Goal: Transaction & Acquisition: Book appointment/travel/reservation

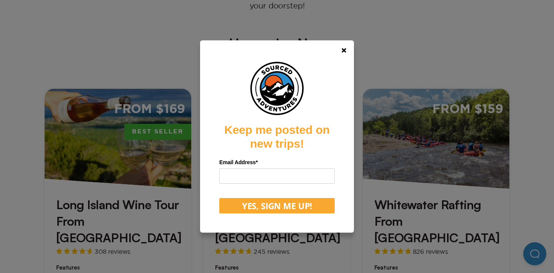
scroll to position [256, 0]
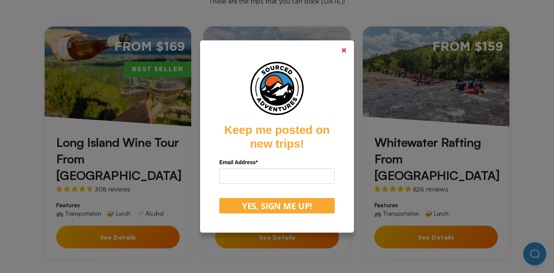
click at [348, 48] on link at bounding box center [344, 50] width 18 height 18
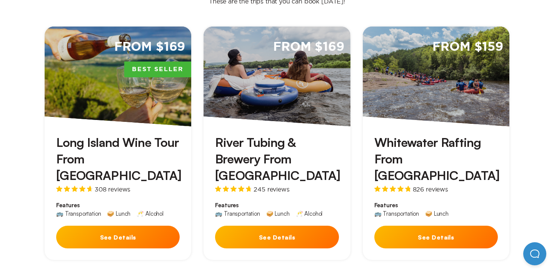
click at [127, 226] on button "See Details" at bounding box center [118, 237] width 124 height 23
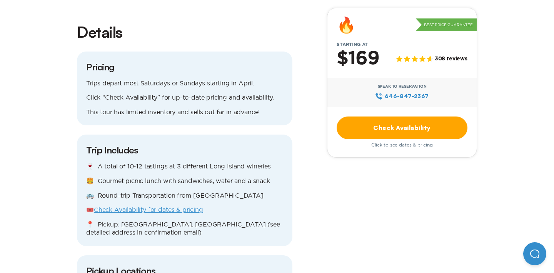
scroll to position [697, 0]
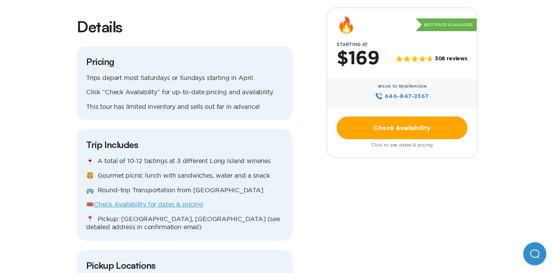
click at [138, 201] on link "Check Availability for dates & pricing" at bounding box center [148, 204] width 109 height 7
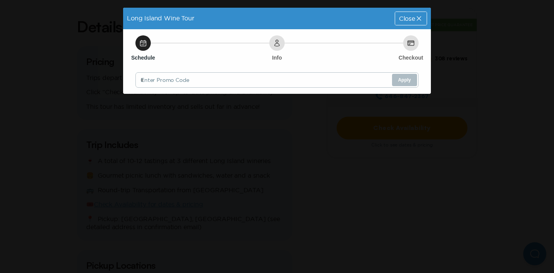
scroll to position [0, 0]
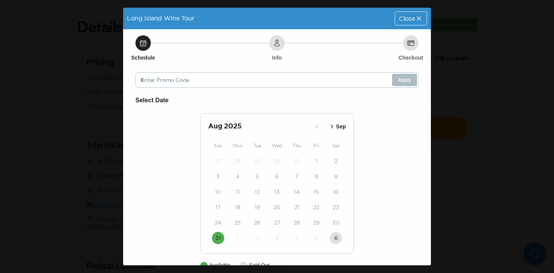
click at [335, 128] on icon "button" at bounding box center [332, 127] width 8 height 8
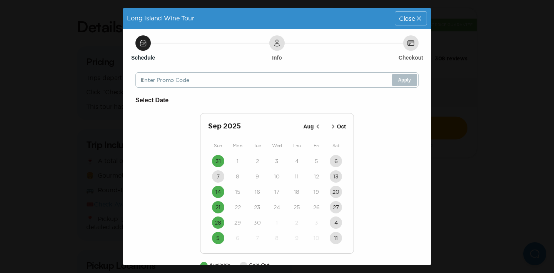
click at [335, 128] on icon "button" at bounding box center [334, 127] width 8 height 8
click at [221, 208] on button "19" at bounding box center [218, 207] width 12 height 12
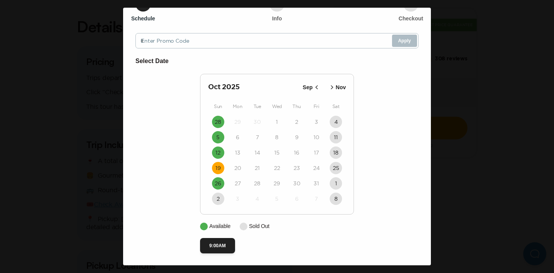
scroll to position [41, 0]
click at [218, 240] on button "9:00AM" at bounding box center [217, 245] width 35 height 15
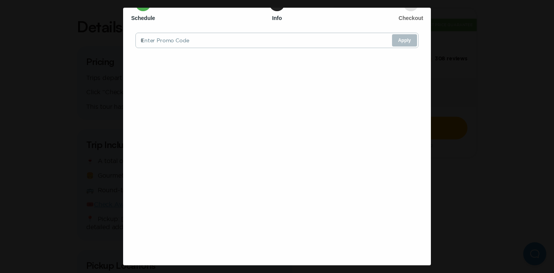
scroll to position [0, 0]
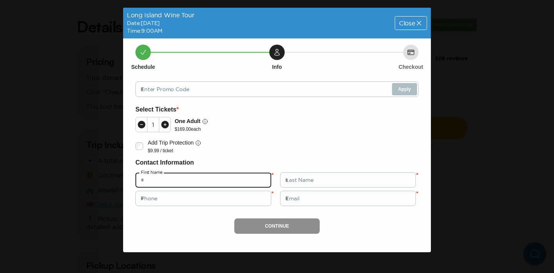
click at [239, 180] on input "text" at bounding box center [204, 179] width 136 height 15
type input "********"
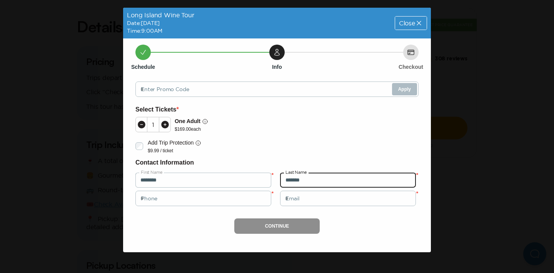
type input "*******"
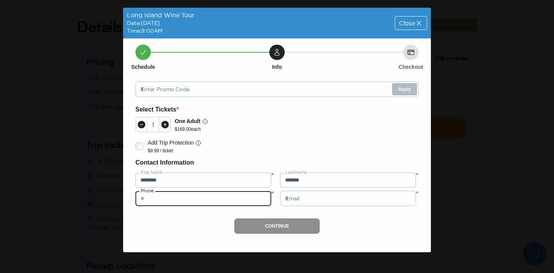
type input "*"
type input "**********"
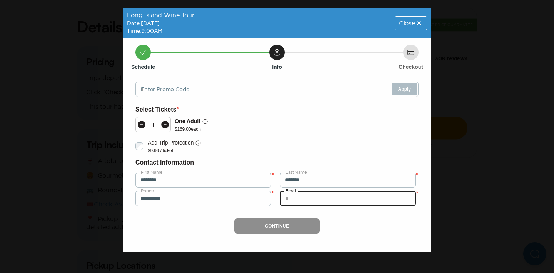
click at [295, 198] on input "email" at bounding box center [348, 198] width 136 height 15
type input "**********"
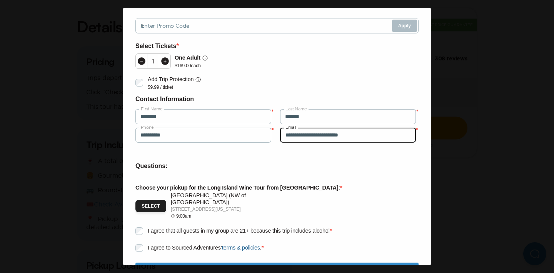
scroll to position [74, 0]
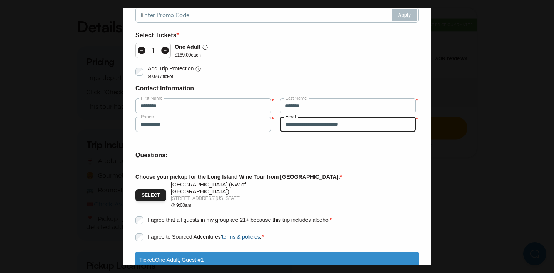
type input "**********"
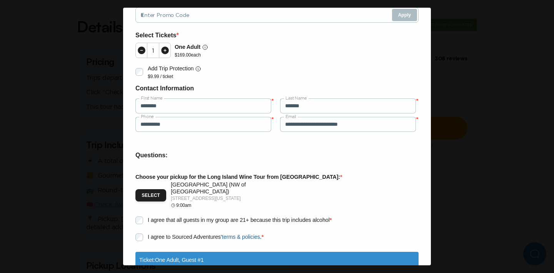
drag, startPoint x: 171, startPoint y: 182, endPoint x: 268, endPoint y: 190, distance: 98.1
click at [267, 191] on div "Select [GEOGRAPHIC_DATA] ([GEOGRAPHIC_DATA]) [STREET_ADDRESS][US_STATE] 9:00am" at bounding box center [205, 195] width 139 height 27
copy div "[GEOGRAPHIC_DATA] ([GEOGRAPHIC_DATA]) [STREET_ADDRESS][US_STATE]"
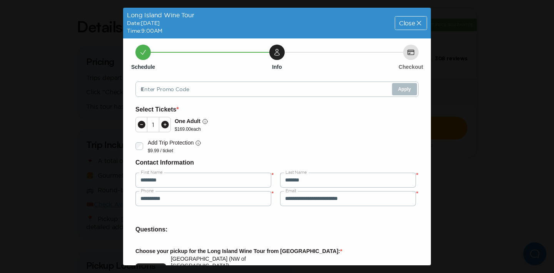
click at [82, 79] on div "**********" at bounding box center [277, 136] width 554 height 273
click at [418, 30] on div "Long Island Wine Tour Date: [DATE] Time: 9:00AM Close" at bounding box center [277, 23] width 308 height 31
click at [418, 25] on icon at bounding box center [419, 23] width 8 height 8
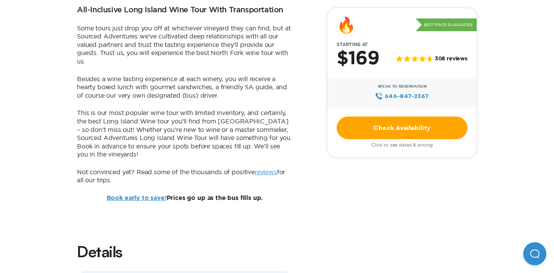
scroll to position [692, 0]
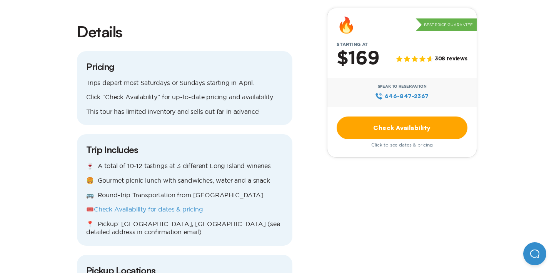
click at [189, 188] on div "🍷 A total of 10-12 tastings at 3 different Long Island wineries 🍔 Gourmet picni…" at bounding box center [184, 199] width 197 height 75
click at [189, 206] on link "Check Availability for dates & pricing" at bounding box center [148, 209] width 109 height 7
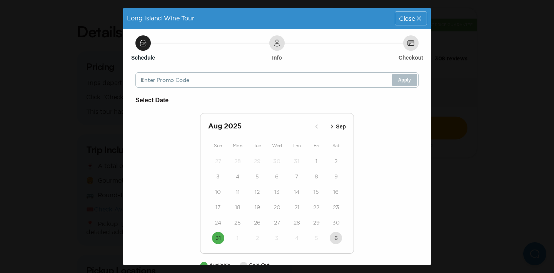
click at [337, 123] on p "Sep" at bounding box center [341, 127] width 10 height 8
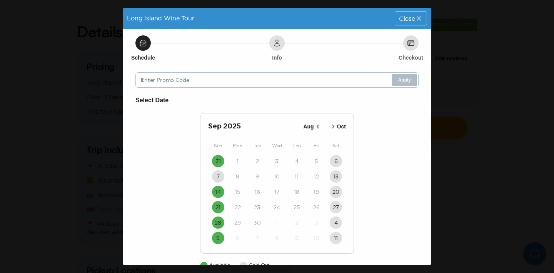
click at [335, 127] on icon "button" at bounding box center [334, 127] width 8 height 8
click at [223, 202] on div "19" at bounding box center [218, 207] width 20 height 15
click at [220, 206] on time "19" at bounding box center [218, 208] width 5 height 8
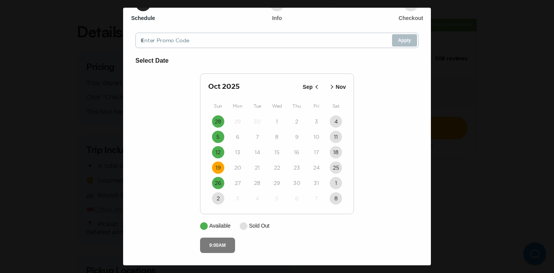
click at [215, 246] on button "9:00AM" at bounding box center [217, 245] width 35 height 15
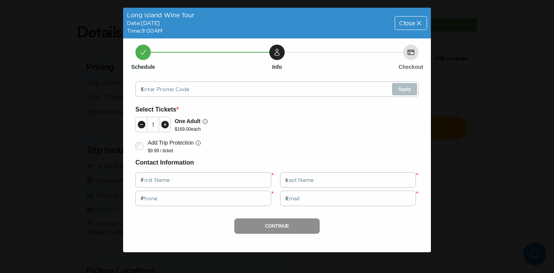
click at [167, 126] on icon at bounding box center [165, 125] width 8 height 8
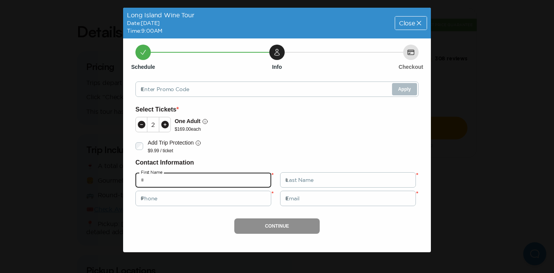
click at [216, 176] on input "text" at bounding box center [204, 179] width 136 height 15
type input "********"
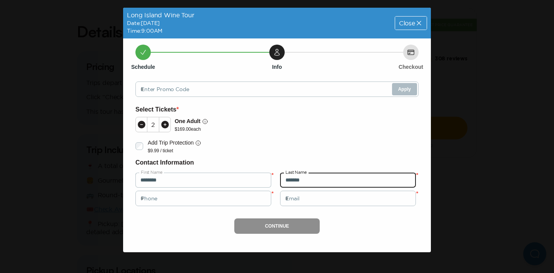
type input "*******"
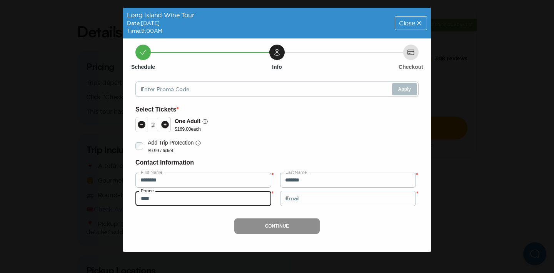
type input "**********"
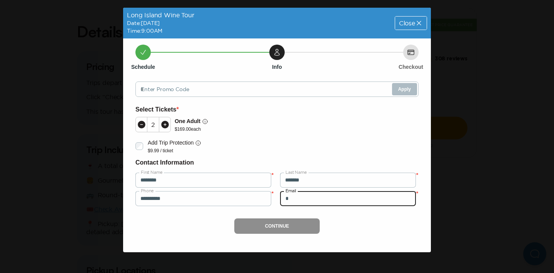
type input "**********"
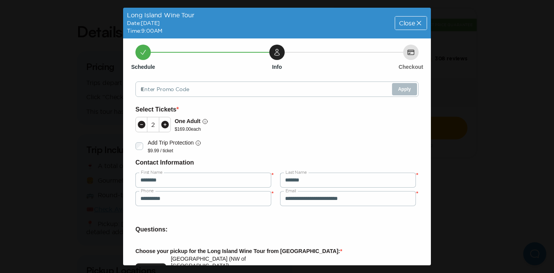
click at [306, 233] on h6 "Questions:" at bounding box center [277, 230] width 283 height 10
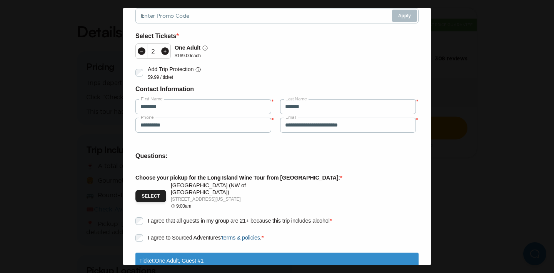
scroll to position [89, 0]
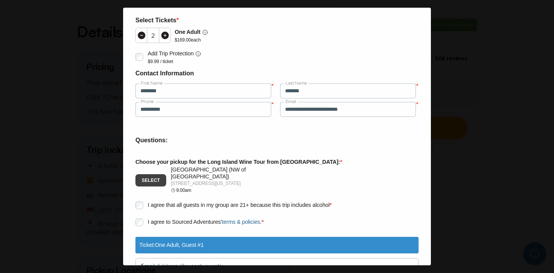
click at [154, 177] on button "Select" at bounding box center [151, 180] width 31 height 12
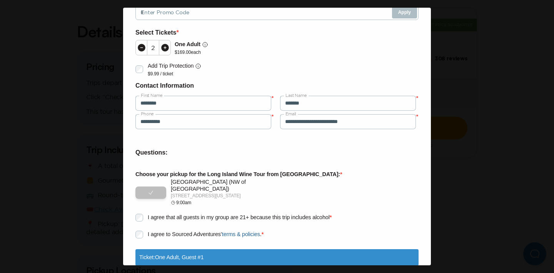
scroll to position [53, 0]
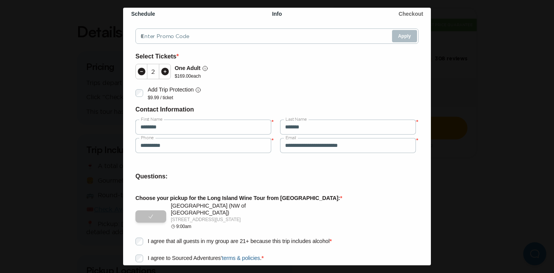
click at [142, 73] on icon at bounding box center [142, 72] width 8 height 8
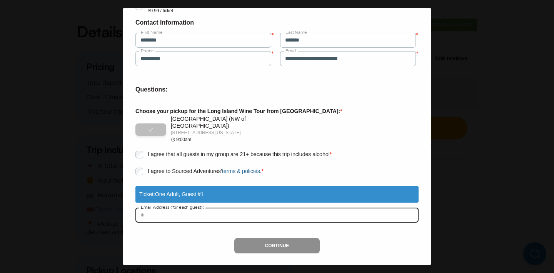
click at [172, 213] on input "text" at bounding box center [277, 215] width 283 height 15
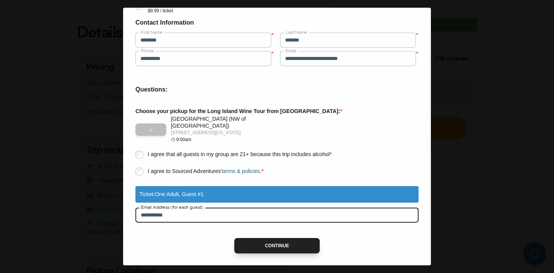
type input "**********"
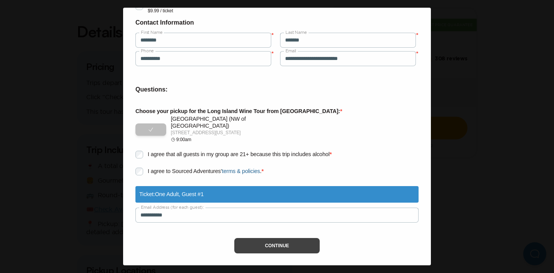
click at [261, 239] on button "Continue" at bounding box center [277, 245] width 86 height 15
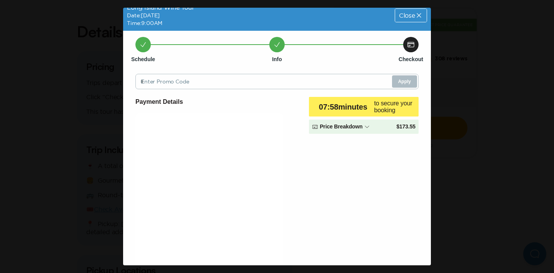
scroll to position [9, 0]
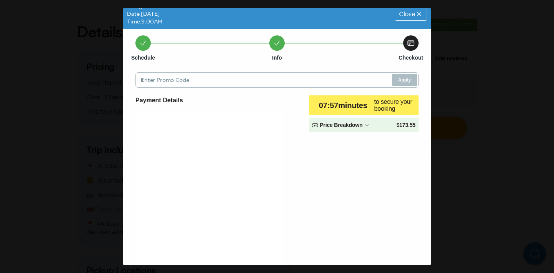
click at [441, 190] on div "Long Island Wine Tour Date: [DATE] Time: 9:00AM Close Schedule Info Checkout En…" at bounding box center [277, 136] width 554 height 273
click at [413, 18] on div "Close" at bounding box center [411, 13] width 32 height 13
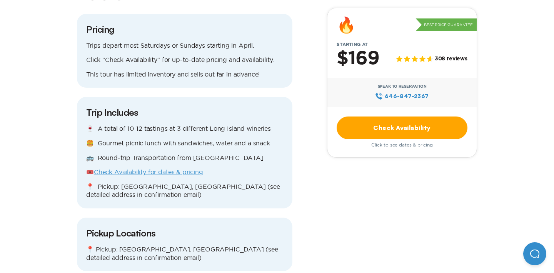
scroll to position [767, 0]
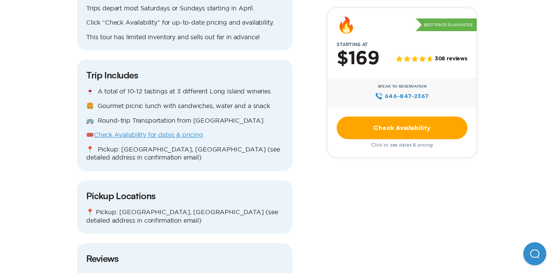
click at [90, 69] on h3 "Trip Includes" at bounding box center [184, 75] width 197 height 12
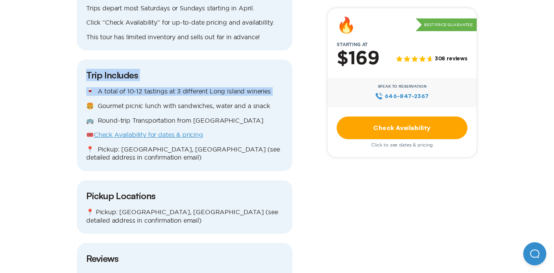
drag, startPoint x: 86, startPoint y: 48, endPoint x: 156, endPoint y: 74, distance: 74.8
click at [156, 74] on div "Trip Includes 🍷 A total of 10-12 tastings at 3 different Long Island wineries 🍔…" at bounding box center [185, 116] width 216 height 112
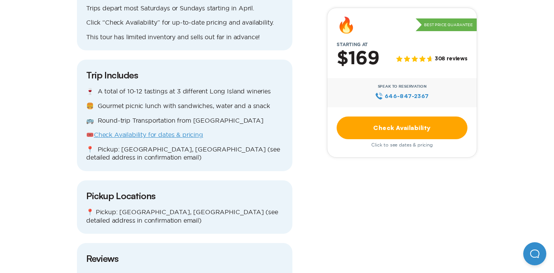
drag, startPoint x: 156, startPoint y: 74, endPoint x: 108, endPoint y: 69, distance: 48.0
click at [134, 87] on div "🍷 A total of 10-12 tastings at 3 different Long Island wineries 🍔 Gourmet picni…" at bounding box center [184, 124] width 197 height 75
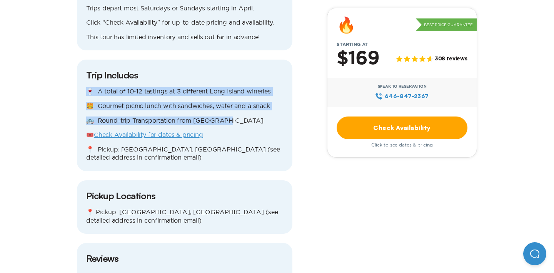
drag, startPoint x: 85, startPoint y: 63, endPoint x: 227, endPoint y: 95, distance: 146.2
click at [227, 95] on div "Trip Includes 🍷 A total of 10-12 tastings at 3 different Long Island wineries 🍔…" at bounding box center [185, 116] width 216 height 112
copy div "🍷 A total of 10-12 tastings at 3 different Long Island wineries 🍔 Gourmet picni…"
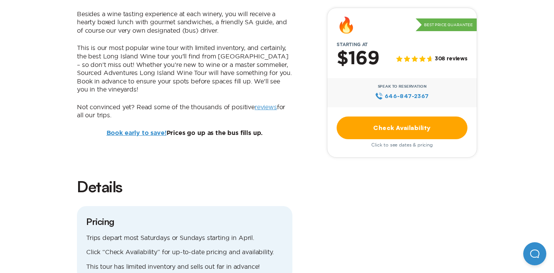
scroll to position [464, 0]
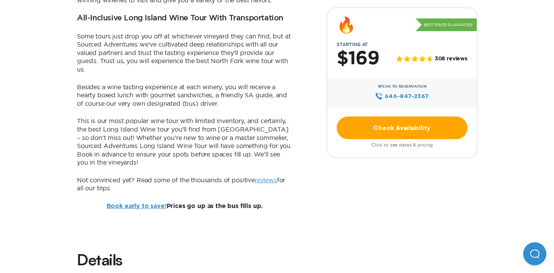
click at [94, 123] on p "This is our most popular wine tour with limited inventory, and certainly, the b…" at bounding box center [185, 142] width 216 height 50
